Goal: Feedback & Contribution: Submit feedback/report problem

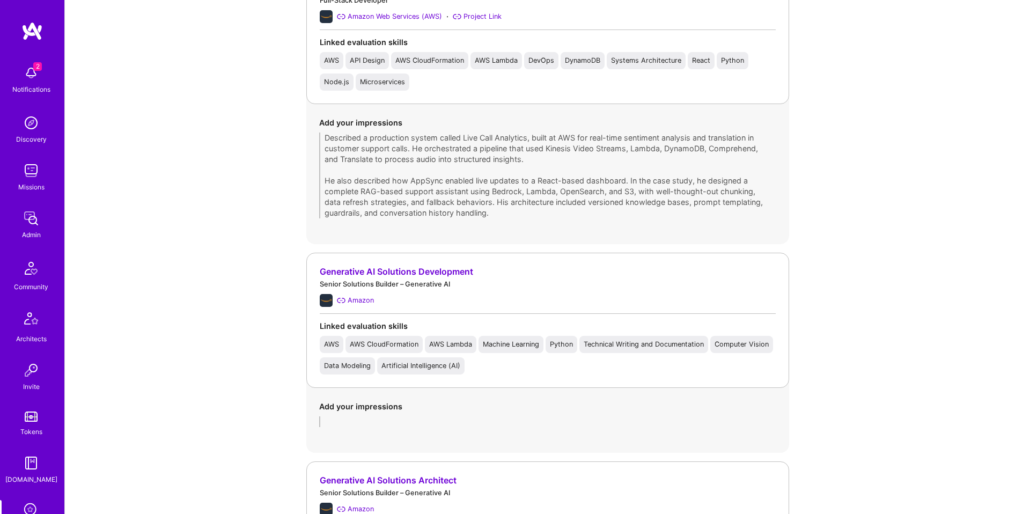
scroll to position [718, 0]
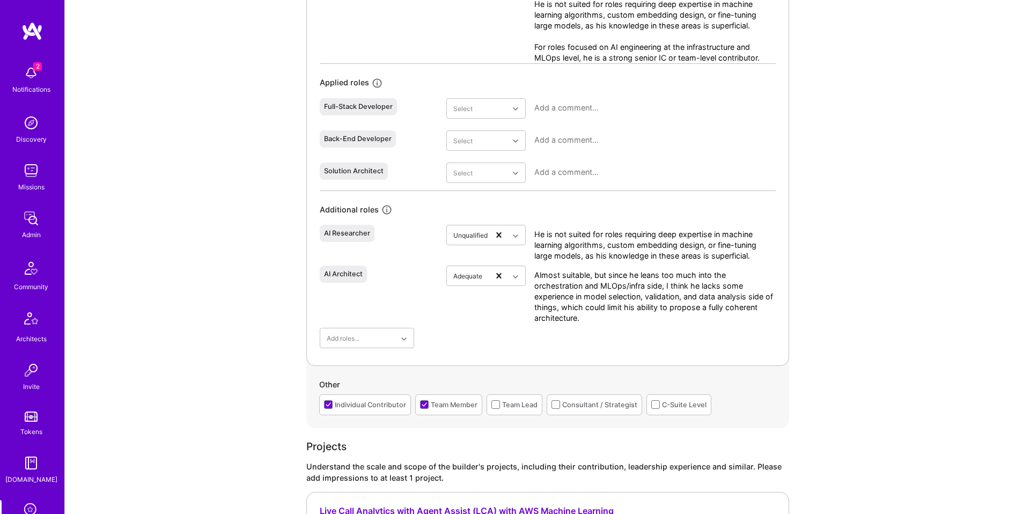
click at [610, 288] on textarea "Almost suitable, but since he leans too much into the orchestration and MLOps/i…" at bounding box center [654, 297] width 241 height 54
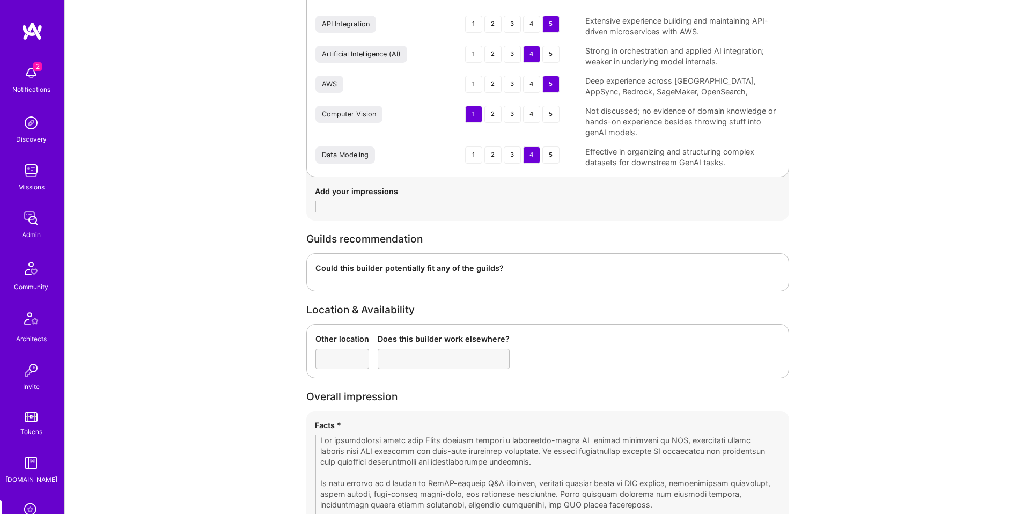
scroll to position [2440, 0]
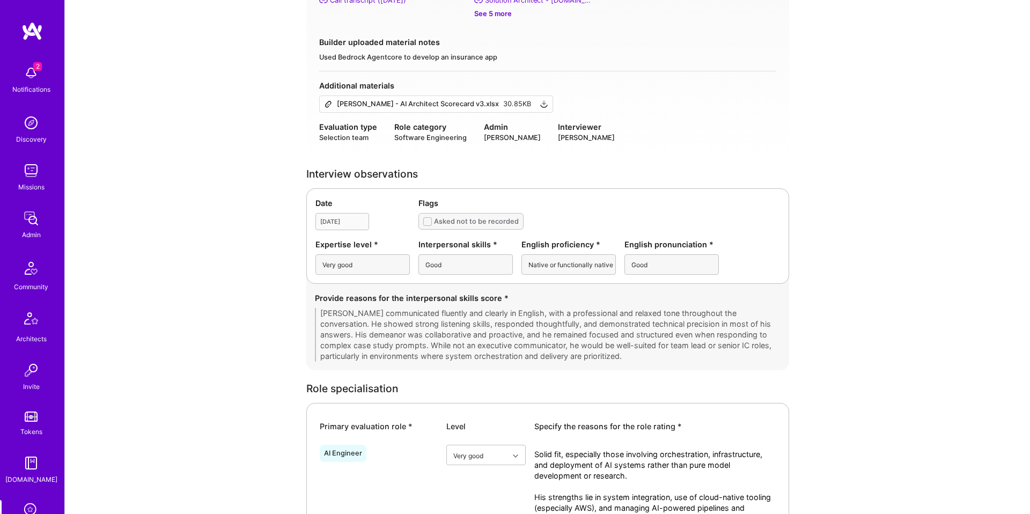
scroll to position [0, 0]
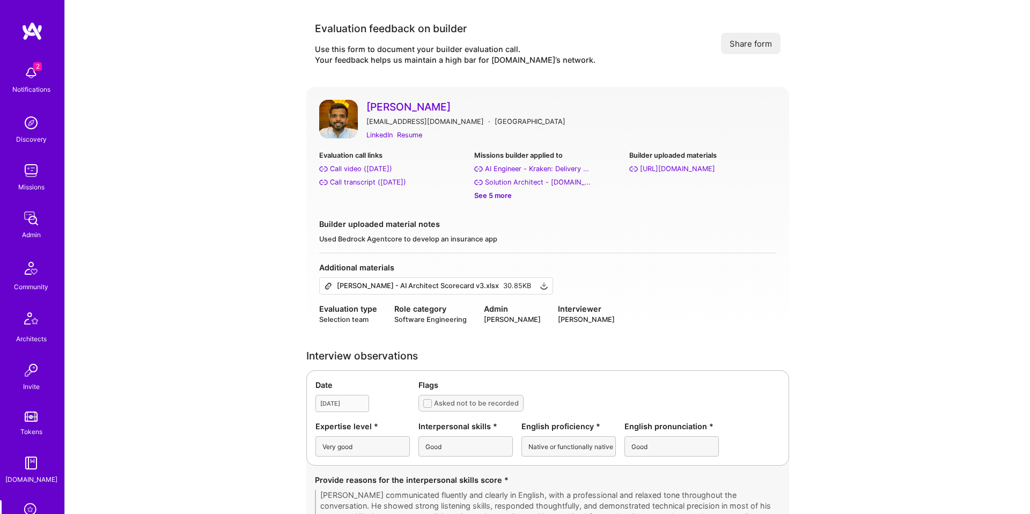
click at [507, 199] on div "See 5 more" at bounding box center [547, 195] width 146 height 11
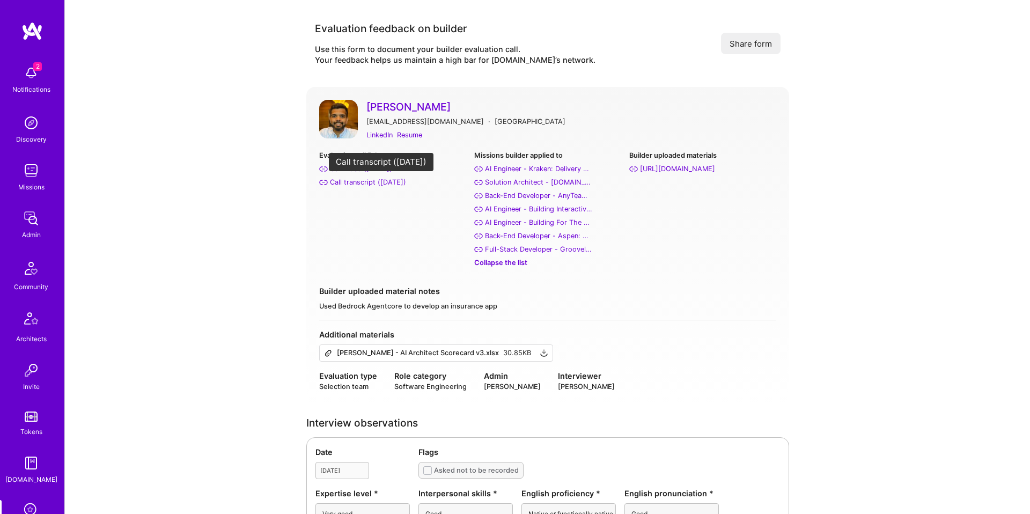
click at [376, 184] on div "Call transcript ([DATE])" at bounding box center [368, 182] width 76 height 11
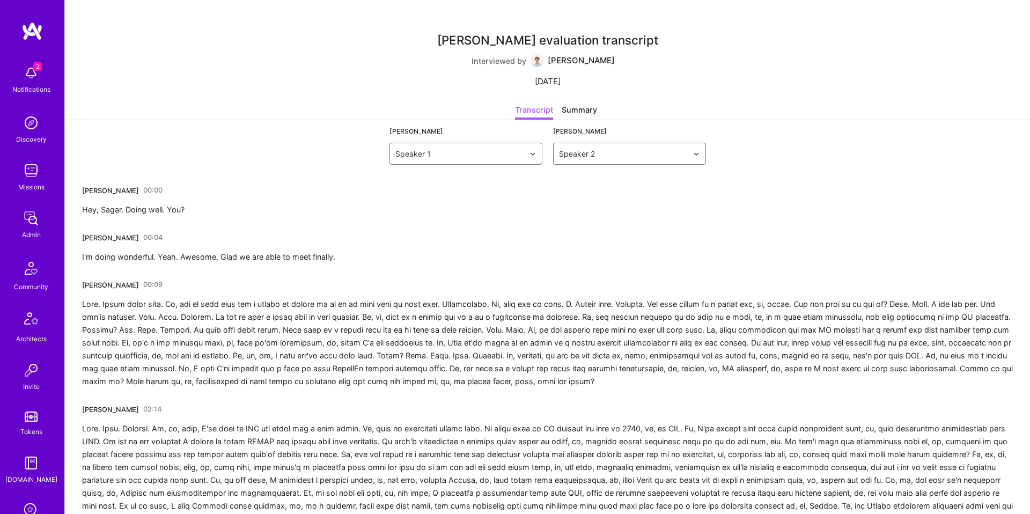
click at [485, 310] on div at bounding box center [547, 343] width 931 height 90
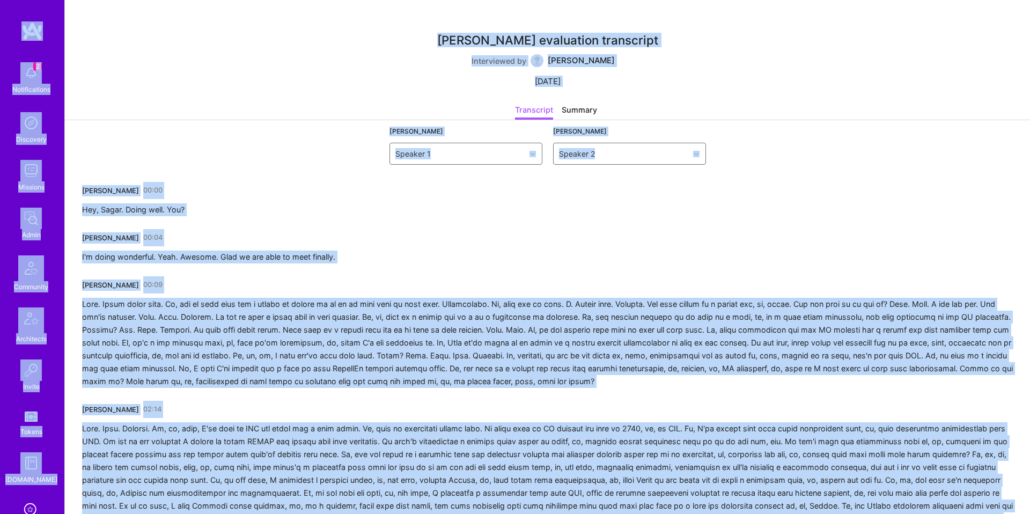
copy body "2 Notifications Discovery Missions Admin Community Architects Invite Tokens A.G…"
